Goal: Information Seeking & Learning: Learn about a topic

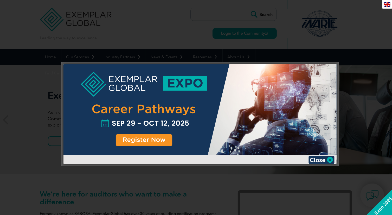
click at [319, 161] on img at bounding box center [321, 160] width 26 height 8
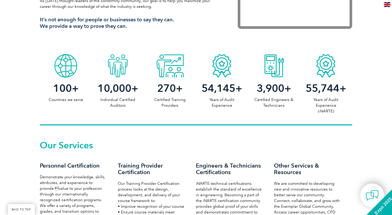
scroll to position [312, 0]
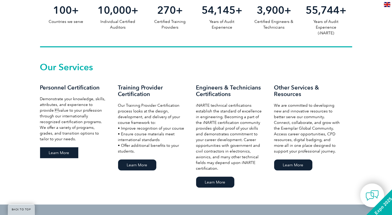
click at [49, 151] on link "Learn More" at bounding box center [59, 152] width 38 height 11
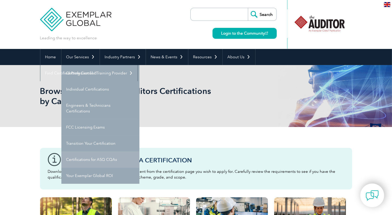
click at [98, 156] on link "Certifications for ASQ CQAs" at bounding box center [100, 159] width 78 height 16
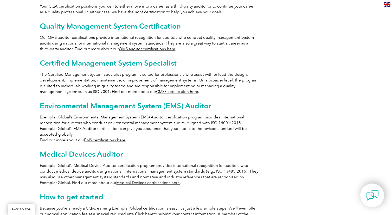
scroll to position [103, 0]
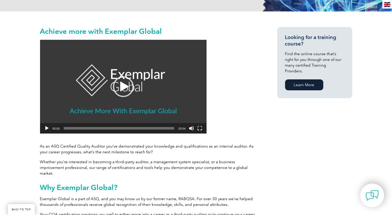
click at [49, 127] on button "Play" at bounding box center [46, 128] width 5 height 5
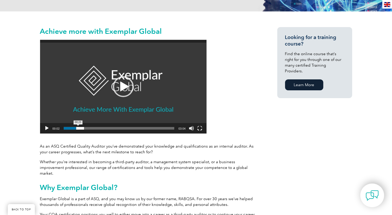
click at [78, 128] on span "00:23" at bounding box center [119, 128] width 110 height 3
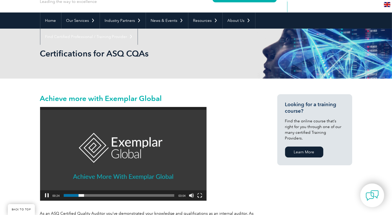
scroll to position [0, 0]
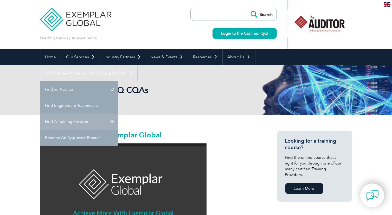
click at [118, 113] on link "Find A Training Provider" at bounding box center [79, 121] width 78 height 16
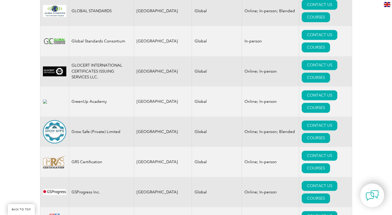
scroll to position [3310, 0]
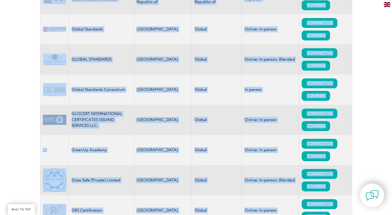
drag, startPoint x: 391, startPoint y: 104, endPoint x: 393, endPoint y: 1, distance: 103.5
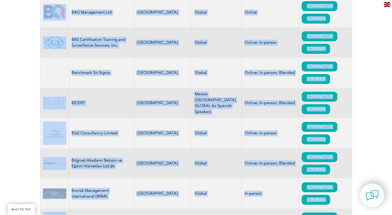
scroll to position [0, 0]
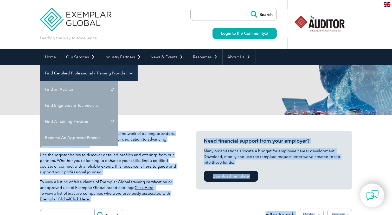
click at [137, 65] on link "Find Certified Professional / Training Provider" at bounding box center [88, 73] width 97 height 16
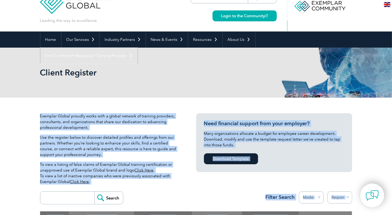
scroll to position [26, 0]
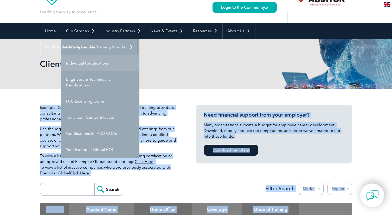
click at [87, 63] on link "Individual Certifications" at bounding box center [100, 63] width 78 height 16
